Goal: Transaction & Acquisition: Book appointment/travel/reservation

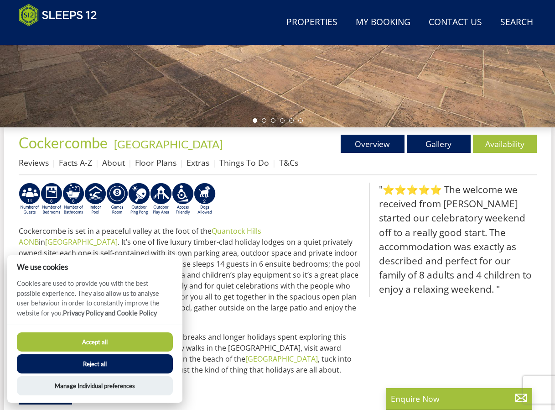
scroll to position [373, 0]
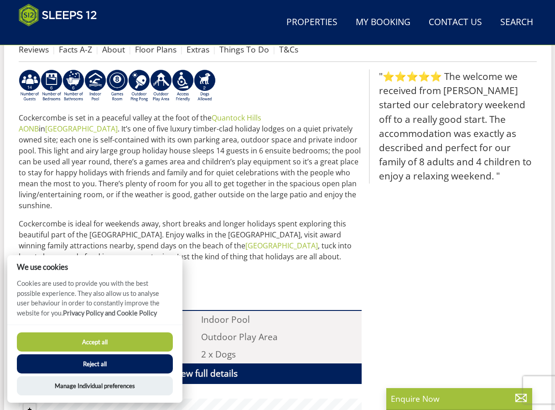
drag, startPoint x: 138, startPoint y: 339, endPoint x: 146, endPoint y: 334, distance: 9.2
click at [139, 339] on button "Accept all" at bounding box center [95, 341] width 156 height 19
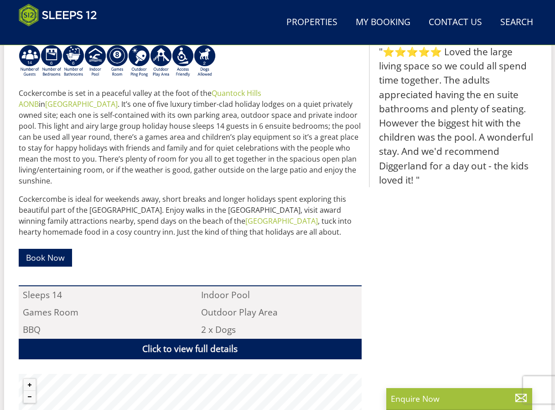
scroll to position [385, 0]
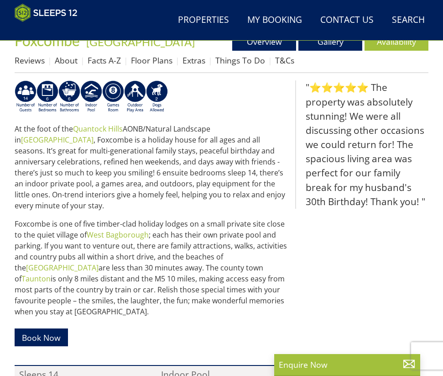
scroll to position [305, 0]
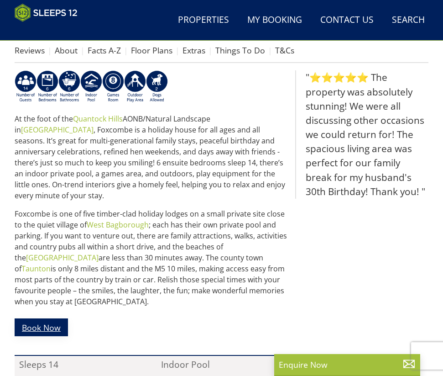
click at [64, 319] on link "Book Now" at bounding box center [41, 327] width 53 height 18
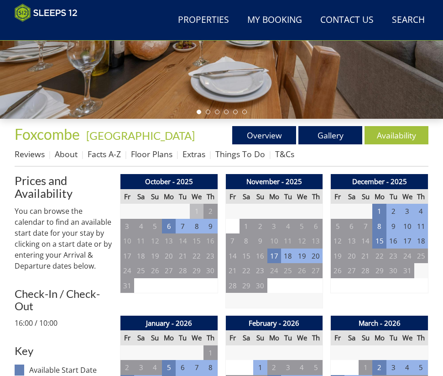
scroll to position [227, 0]
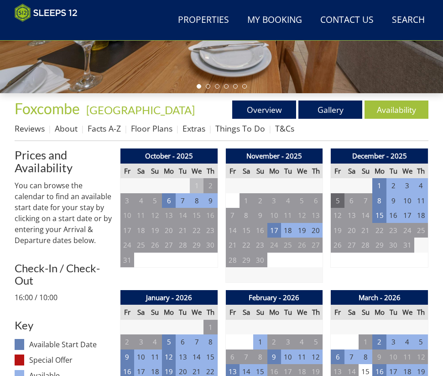
click at [338, 204] on td "5" at bounding box center [338, 200] width 14 height 15
